Goal: Find specific page/section: Find specific page/section

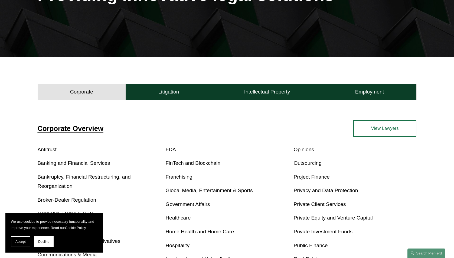
scroll to position [111, 0]
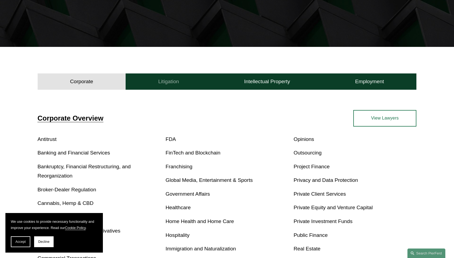
click at [161, 81] on h4 "Litigation" at bounding box center [168, 81] width 21 height 7
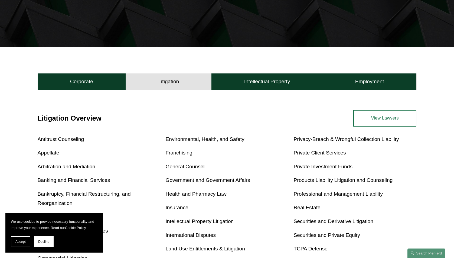
scroll to position [147, 0]
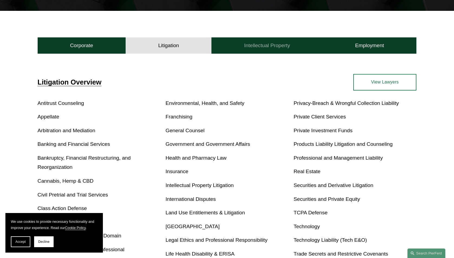
click at [258, 47] on h4 "Intellectual Property" at bounding box center [267, 45] width 46 height 7
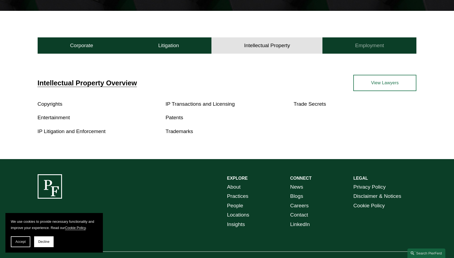
click at [356, 46] on h4 "Employment" at bounding box center [369, 45] width 29 height 7
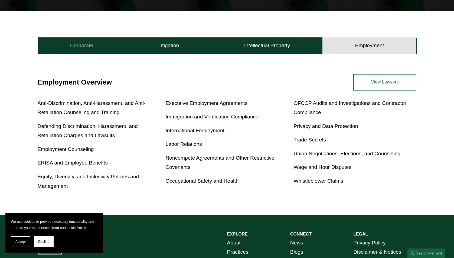
click at [86, 51] on button "Corporate" at bounding box center [82, 45] width 88 height 16
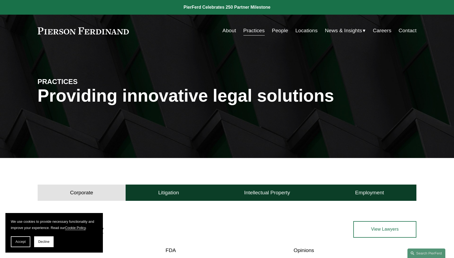
scroll to position [30, 0]
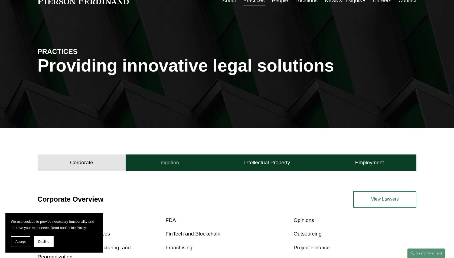
click at [171, 166] on h4 "Litigation" at bounding box center [168, 162] width 21 height 7
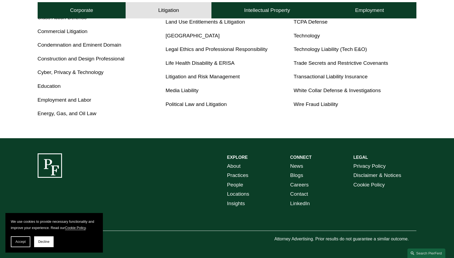
scroll to position [0, 0]
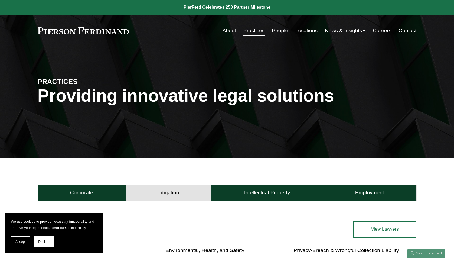
click at [278, 35] on link "People" at bounding box center [280, 30] width 16 height 10
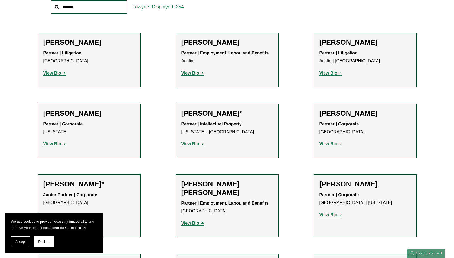
scroll to position [104, 0]
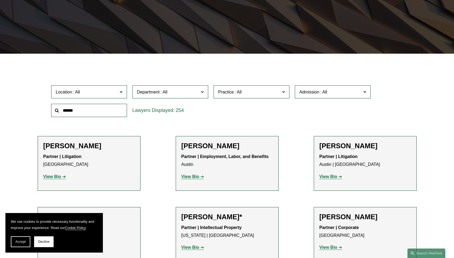
click at [90, 90] on span "Location" at bounding box center [87, 91] width 62 height 7
click at [0, 0] on link "[GEOGRAPHIC_DATA]" at bounding box center [0, 0] width 0 height 0
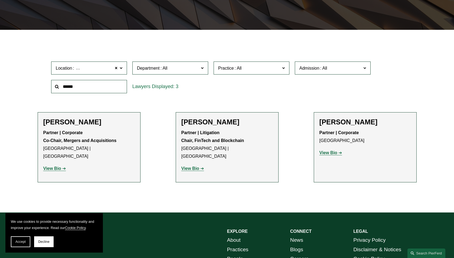
scroll to position [185, 0]
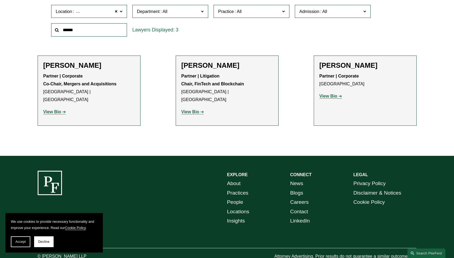
click at [329, 97] on strong "View Bio" at bounding box center [329, 96] width 18 height 5
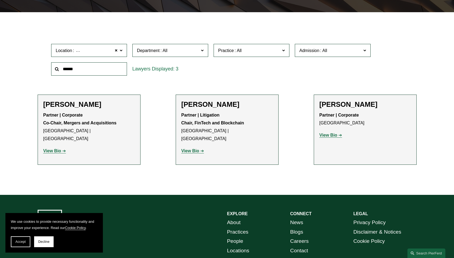
scroll to position [0, 0]
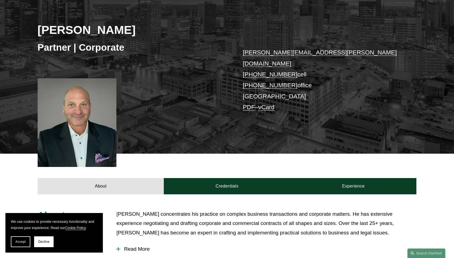
scroll to position [16, 0]
